Goal: Find specific page/section: Find specific page/section

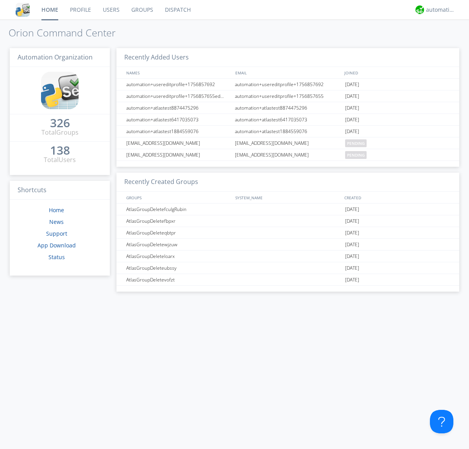
click at [177, 10] on link "Dispatch" at bounding box center [178, 10] width 38 height 20
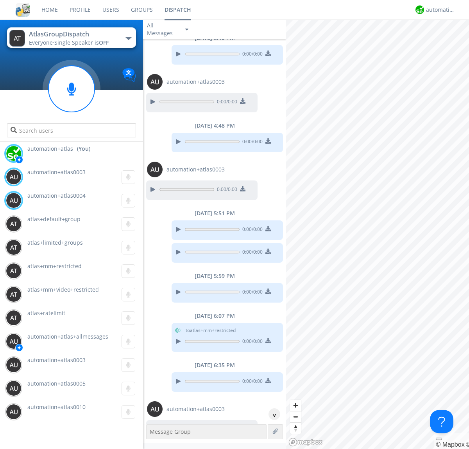
scroll to position [188, 0]
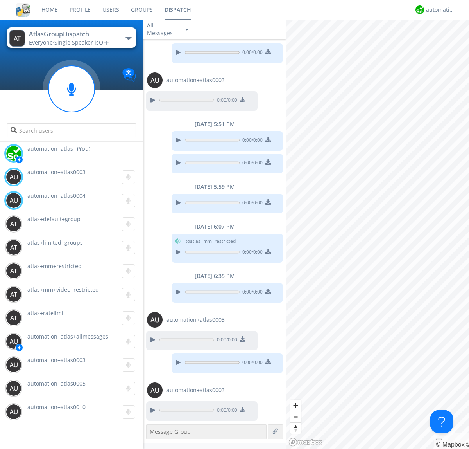
click at [128, 38] on div "button" at bounding box center [129, 38] width 6 height 3
click at [0, 0] on span "AtlasGroupDispatch2" at bounding box center [0, 0] width 0 height 0
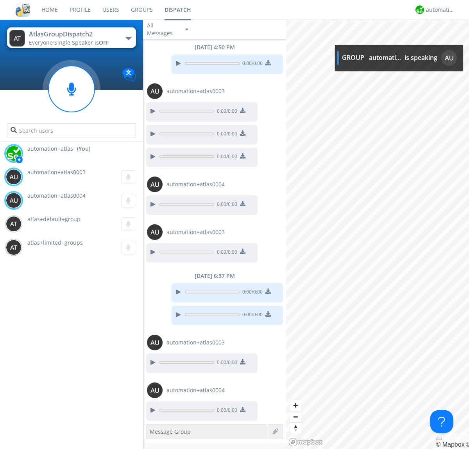
scroll to position [255, 0]
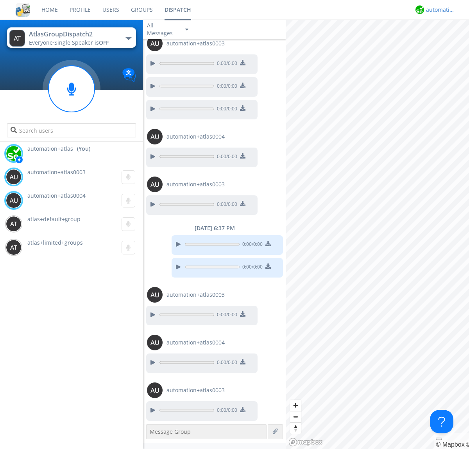
click at [439, 10] on div "automation+atlas" at bounding box center [440, 10] width 29 height 8
